Goal: Task Accomplishment & Management: Use online tool/utility

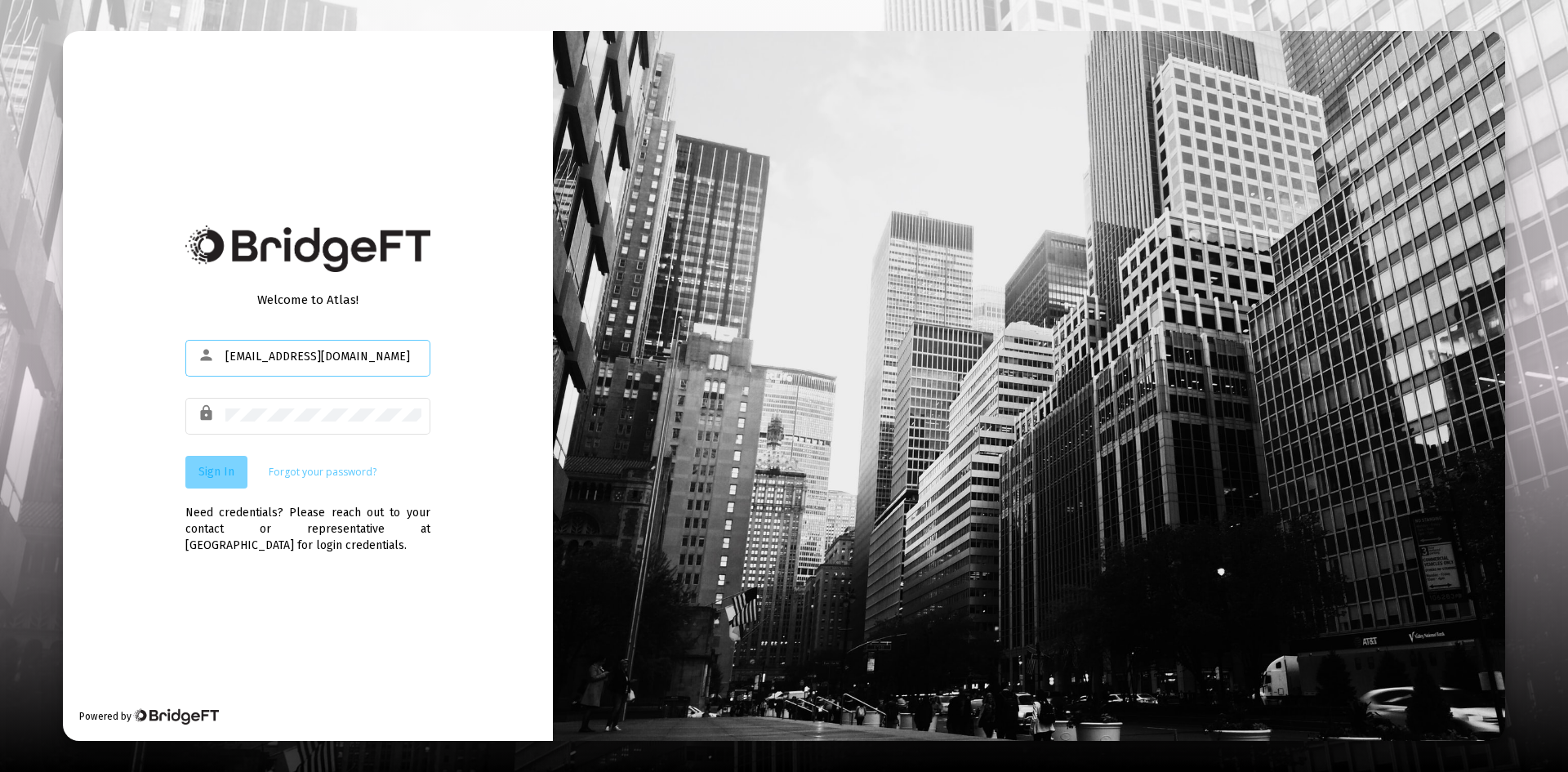
click at [223, 476] on span "Sign In" at bounding box center [217, 471] width 36 height 14
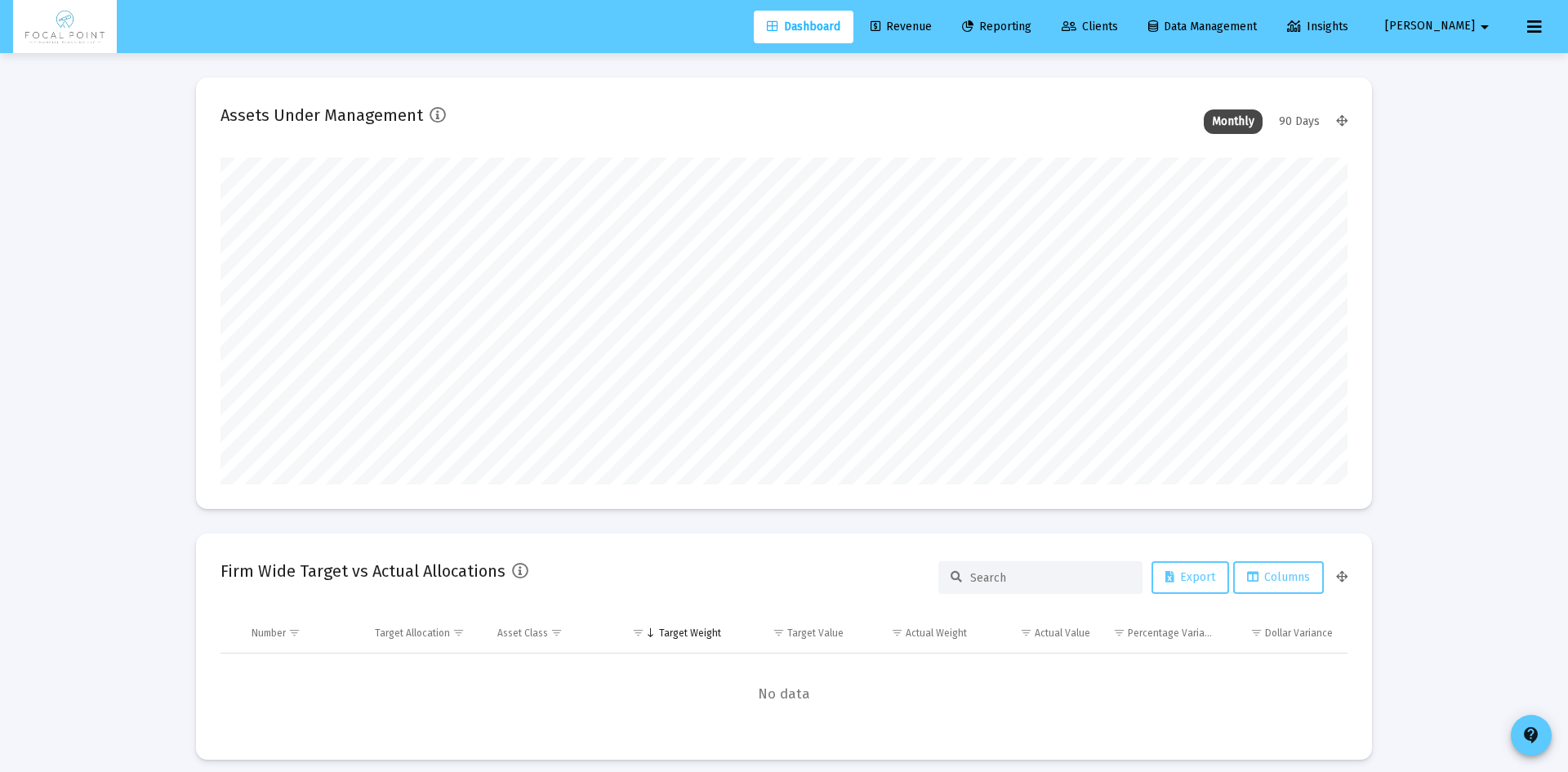
type input "[DATE]"
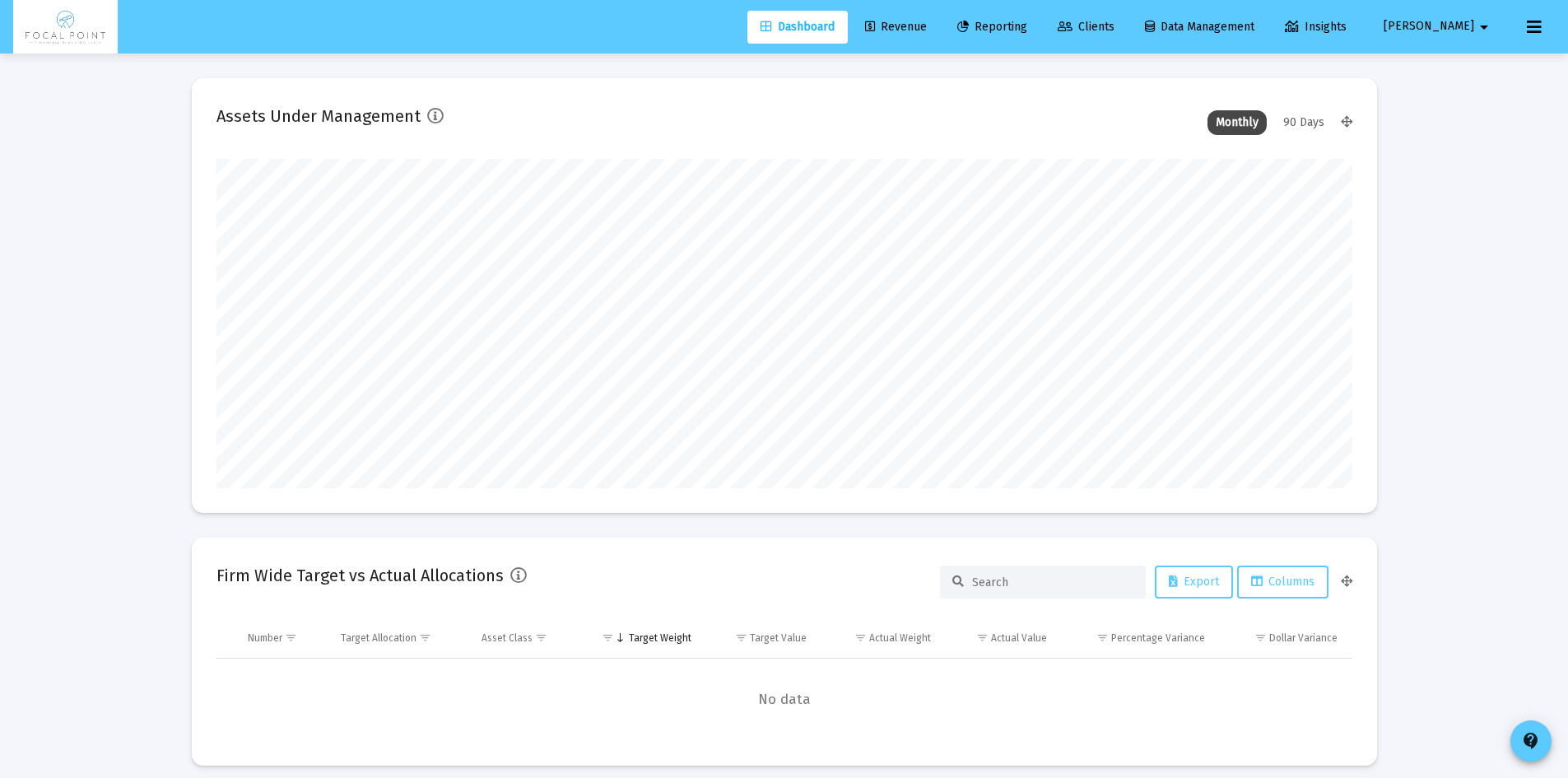
scroll to position [329, 612]
type input "[EMAIL_ADDRESS][DOMAIN_NAME]"
click at [927, 27] on span "Revenue" at bounding box center [896, 27] width 61 height 14
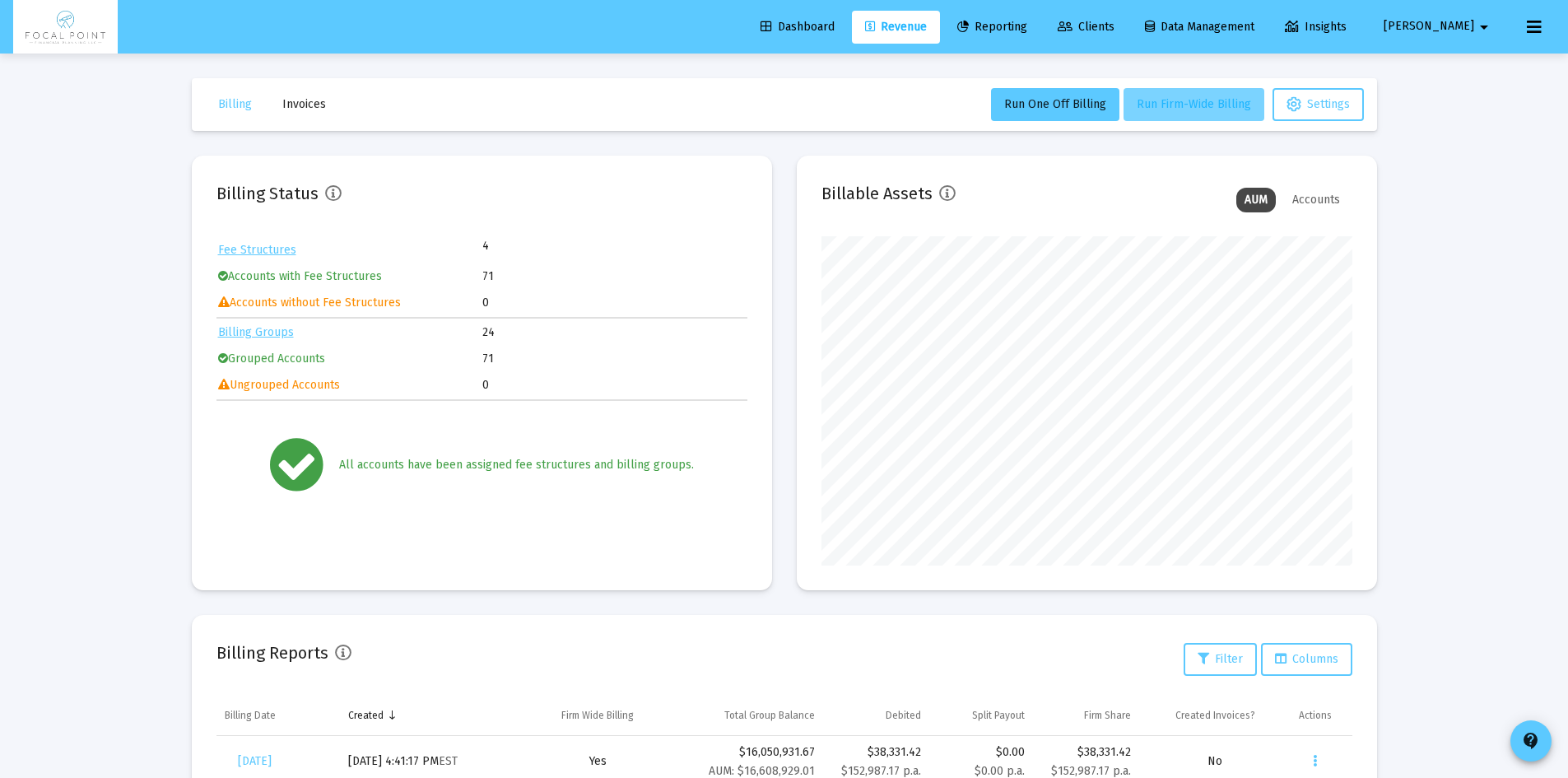
click at [1178, 107] on span "Run Firm-Wide Billing" at bounding box center [1193, 104] width 114 height 14
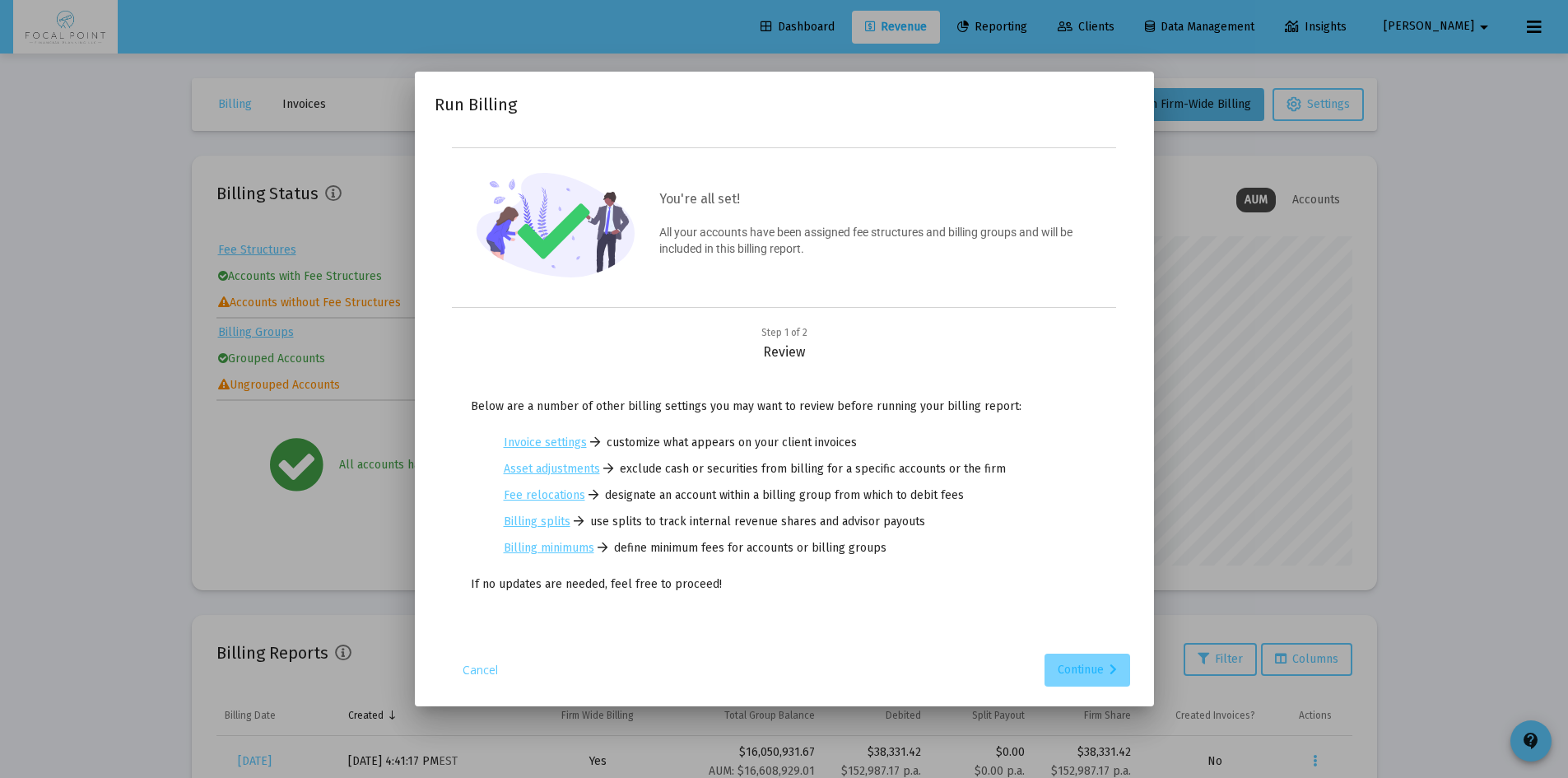
click at [1112, 678] on div "Continue" at bounding box center [1088, 671] width 59 height 33
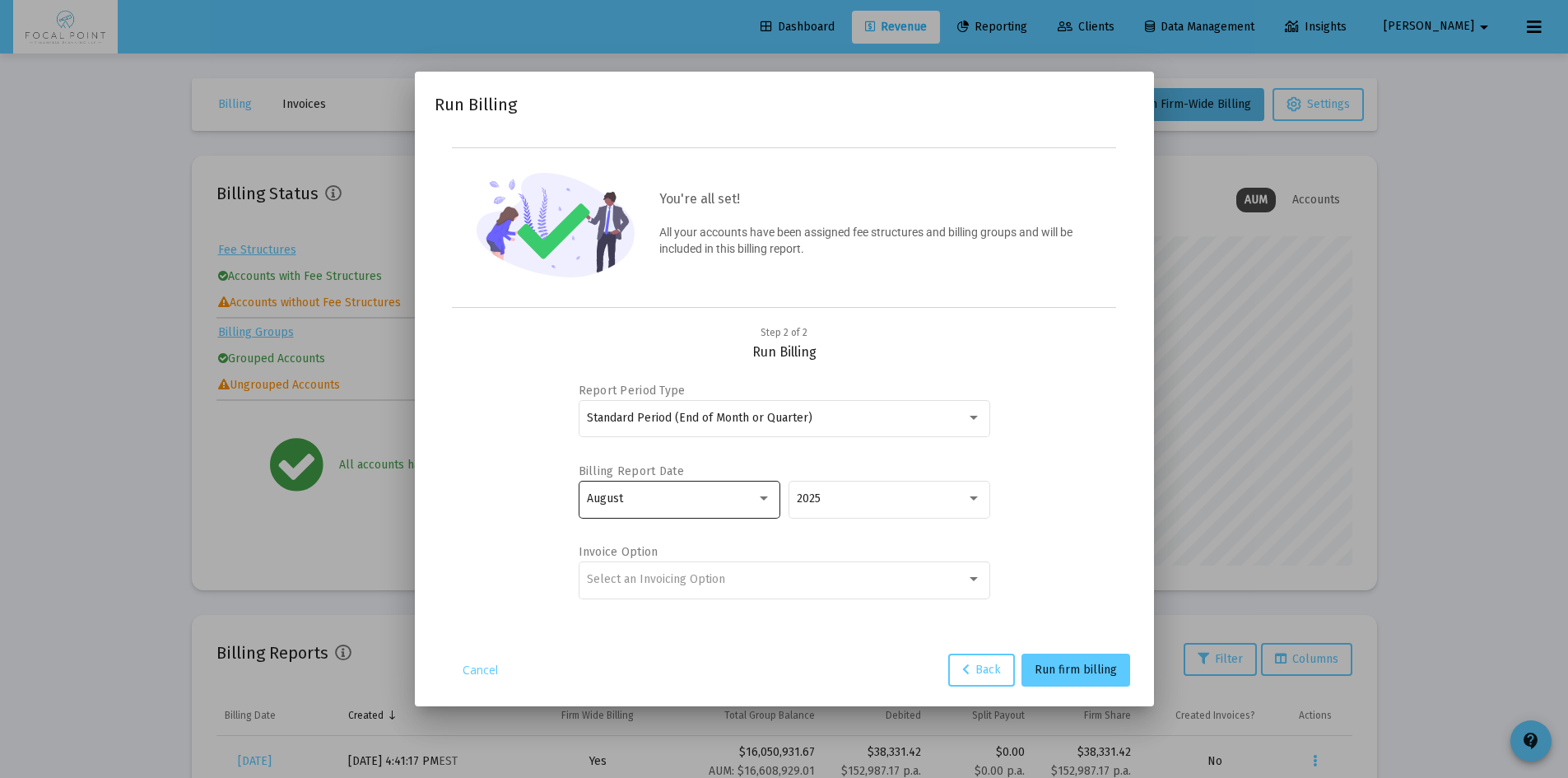
click at [692, 492] on div "August" at bounding box center [671, 499] width 170 height 13
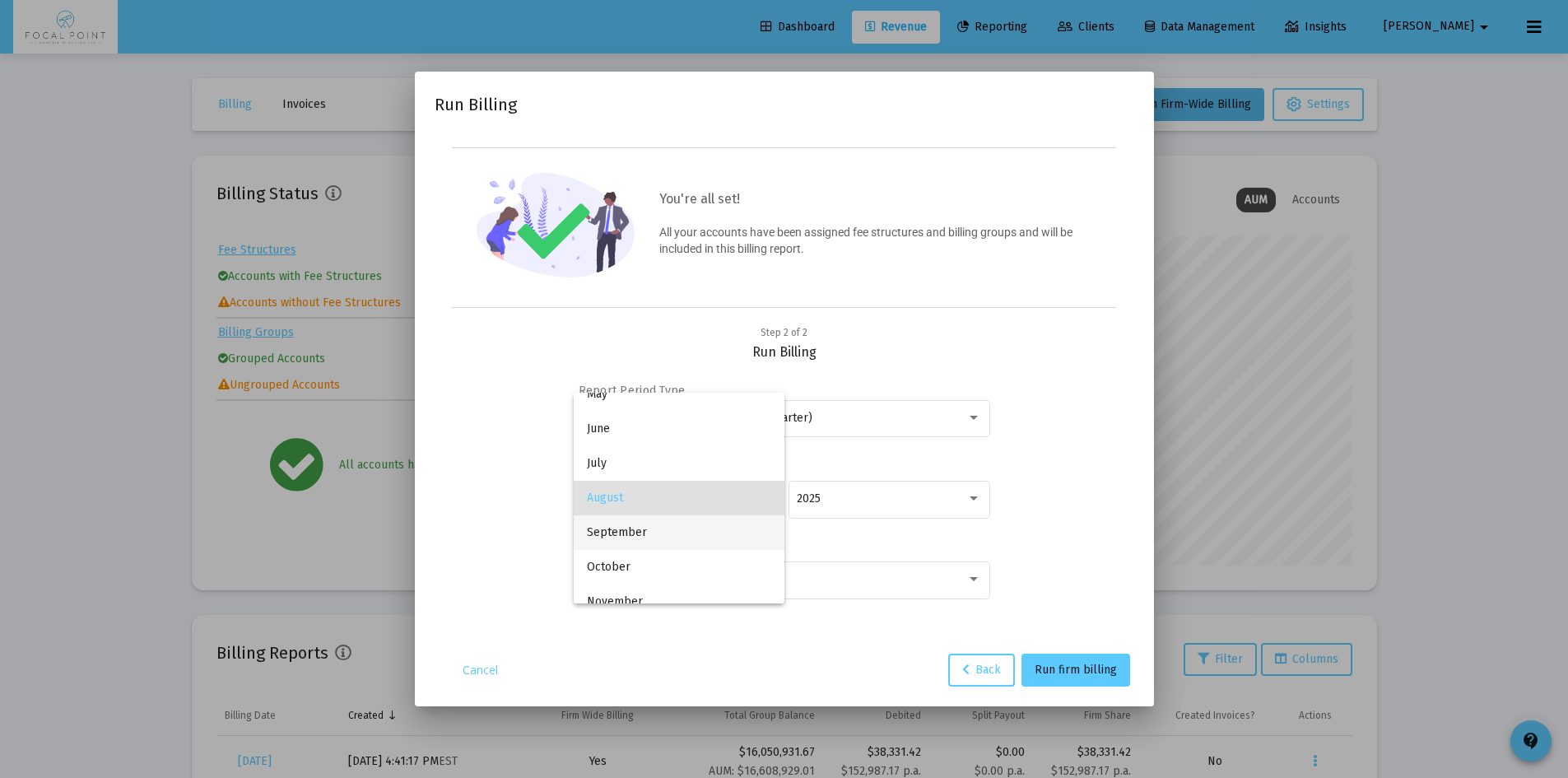
click at [666, 537] on span "September" at bounding box center [679, 532] width 184 height 35
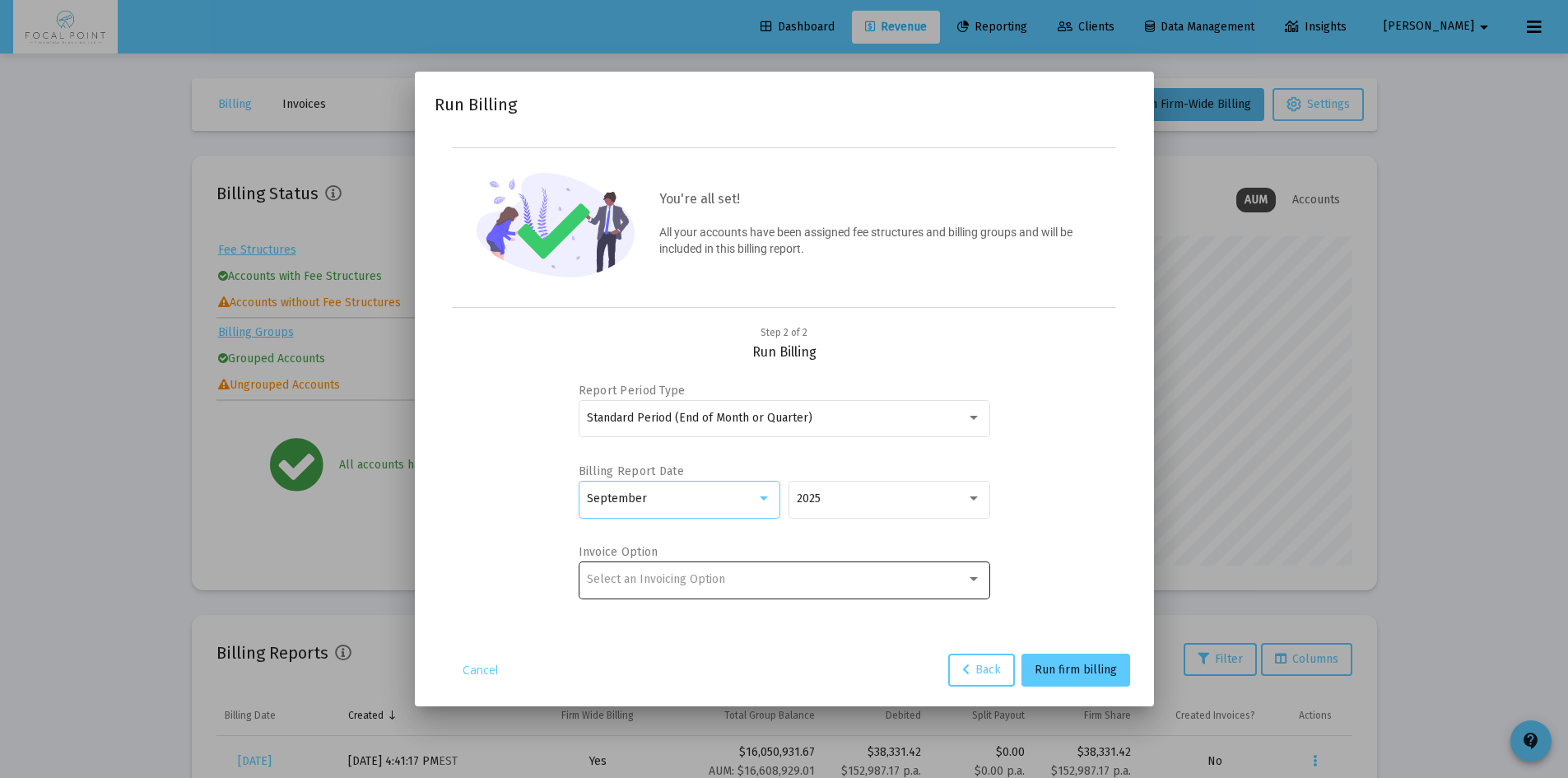
click at [709, 593] on div "Select an Invoicing Option" at bounding box center [784, 579] width 394 height 40
click at [702, 583] on span "No Invoice" at bounding box center [784, 578] width 394 height 35
click at [1065, 668] on span "Run firm billing" at bounding box center [1076, 670] width 82 height 14
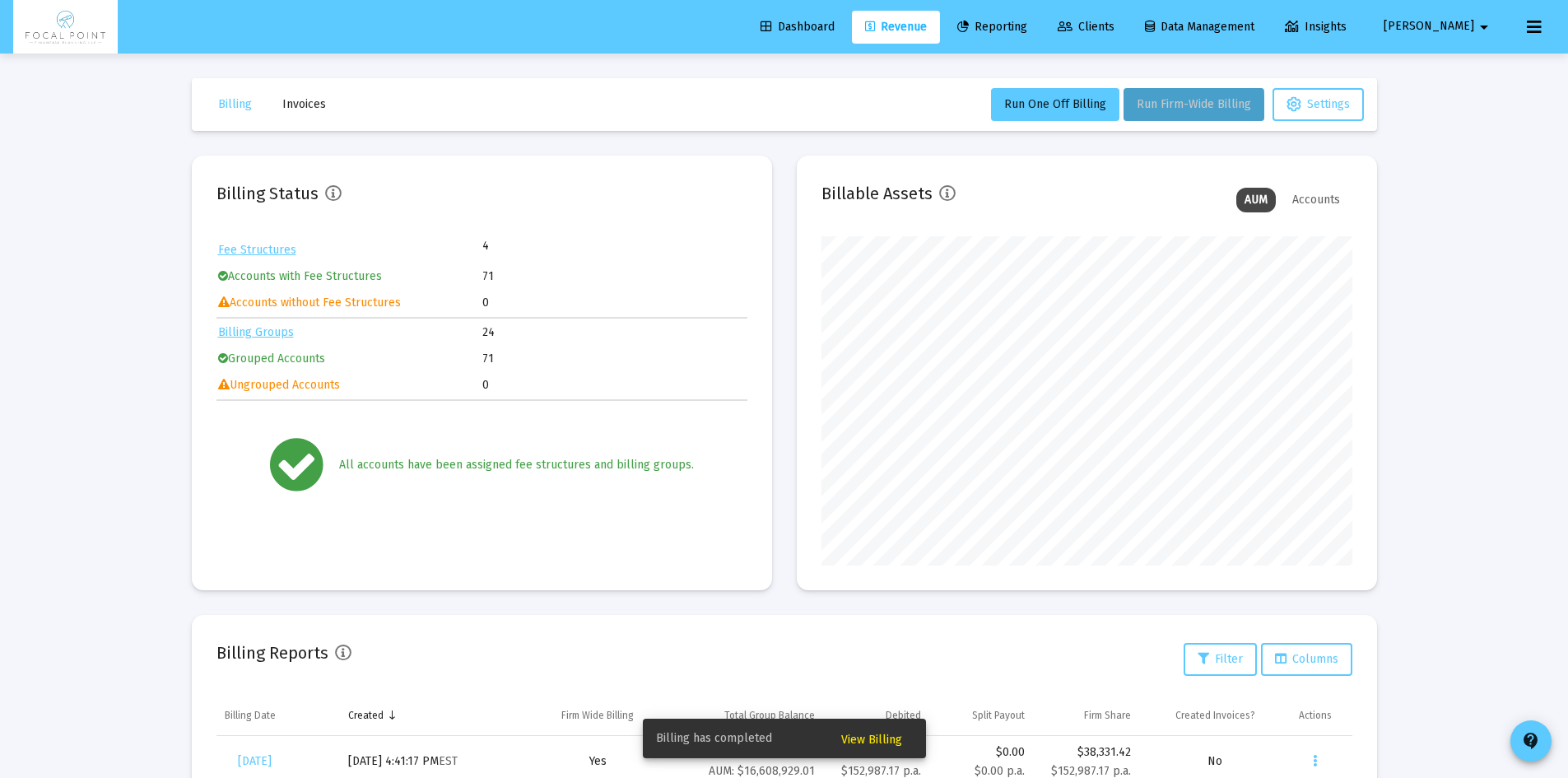
click at [873, 747] on button "View Billing" at bounding box center [872, 739] width 87 height 30
